Goal: Find specific page/section: Find specific page/section

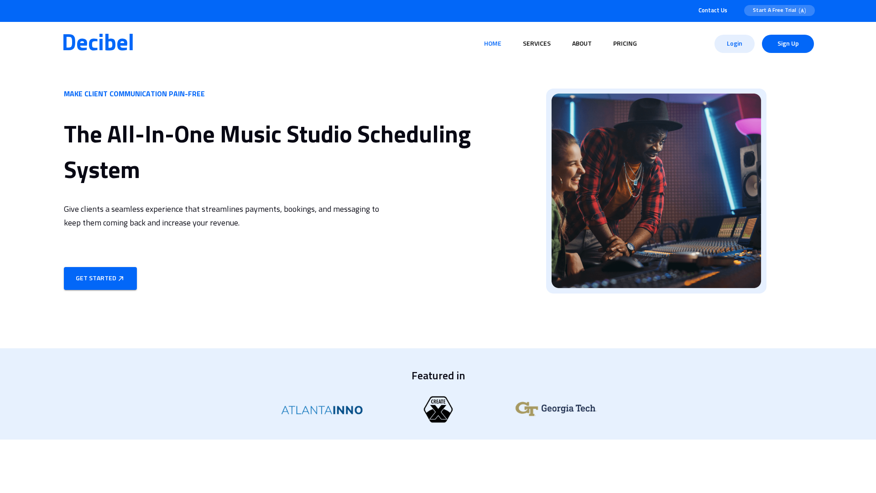
click at [537, 44] on span "Services" at bounding box center [537, 44] width 28 height 6
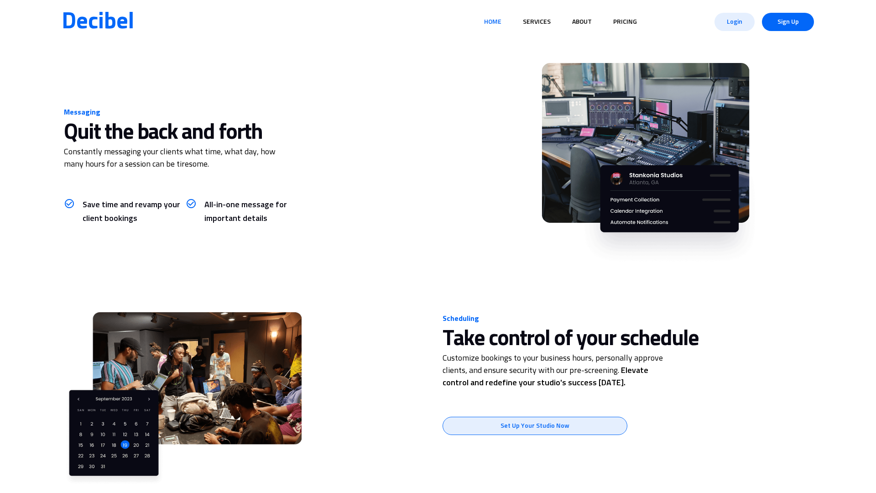
scroll to position [440, 0]
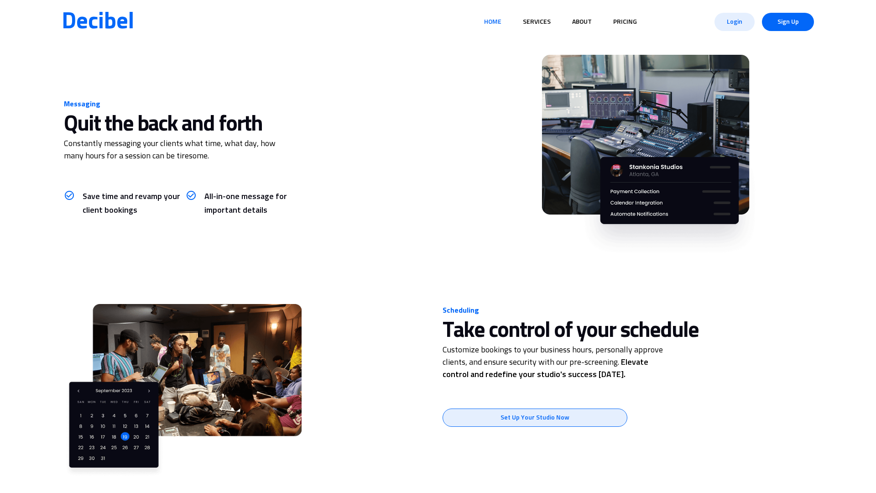
click at [537, 22] on span "Services" at bounding box center [537, 22] width 28 height 6
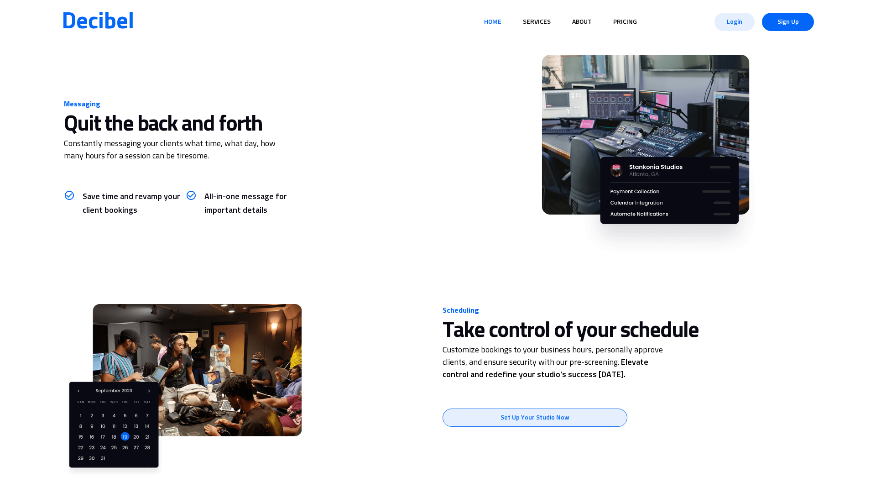
click at [537, 22] on span "Services" at bounding box center [537, 22] width 28 height 6
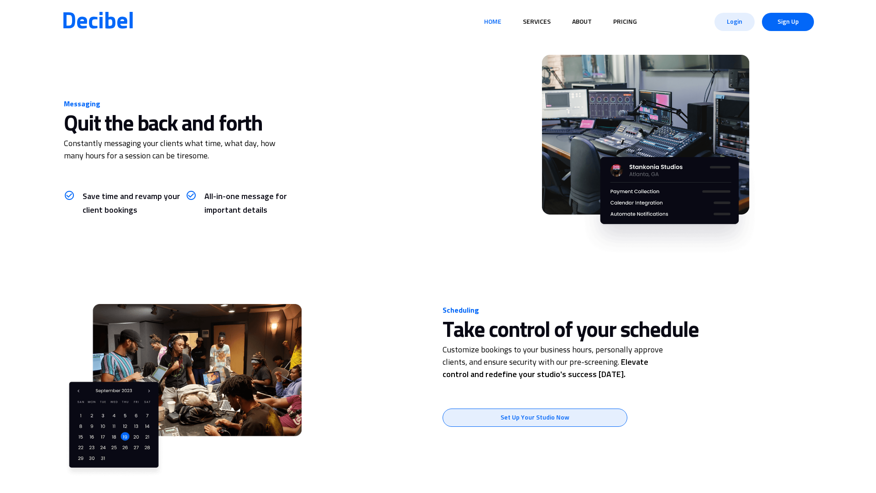
click at [537, 22] on span "Services" at bounding box center [537, 22] width 28 height 6
